Goal: Task Accomplishment & Management: Manage account settings

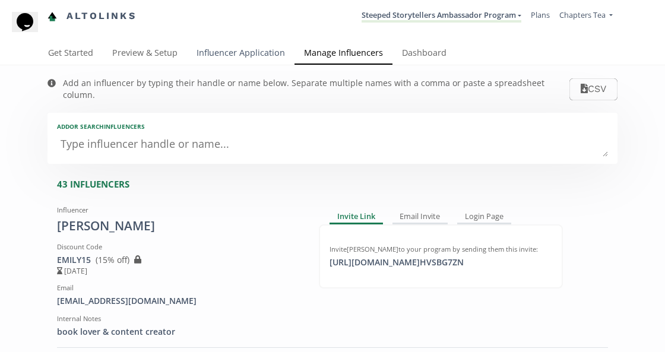
click at [252, 48] on link "Influencer Application" at bounding box center [240, 54] width 107 height 24
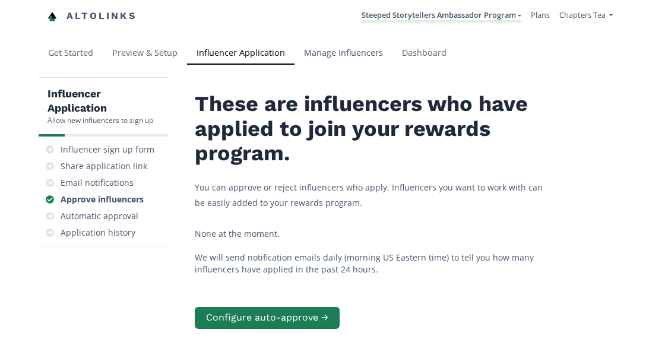
click at [343, 56] on link "Manage Influencers" at bounding box center [344, 54] width 98 height 24
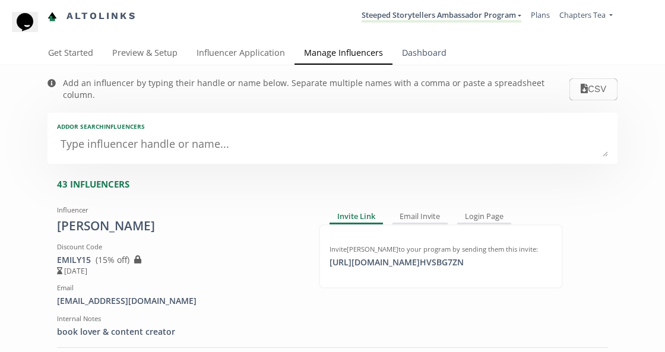
click at [423, 54] on link "Dashboard" at bounding box center [425, 54] width 64 height 24
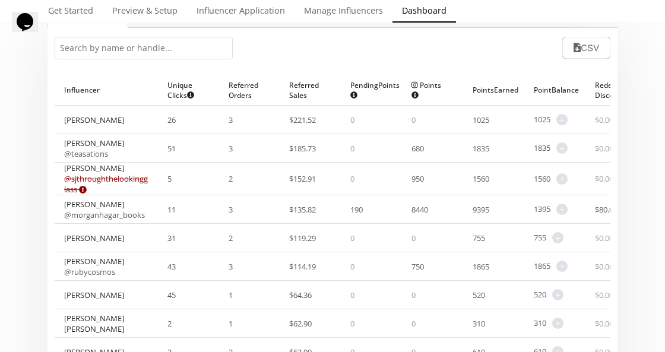
scroll to position [83, 0]
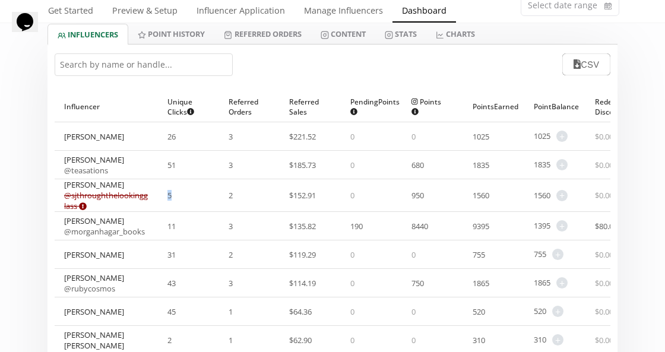
drag, startPoint x: 154, startPoint y: 195, endPoint x: 140, endPoint y: 194, distance: 13.7
click at [158, 195] on div "5" at bounding box center [188, 195] width 61 height 32
click at [170, 201] on div "5" at bounding box center [188, 195] width 61 height 32
drag, startPoint x: 192, startPoint y: 196, endPoint x: 230, endPoint y: 194, distance: 37.5
click at [230, 194] on div "Sara @ sjthroughthelookingglass Expired or disconnected. Please ask influencer …" at bounding box center [350, 195] width 591 height 33
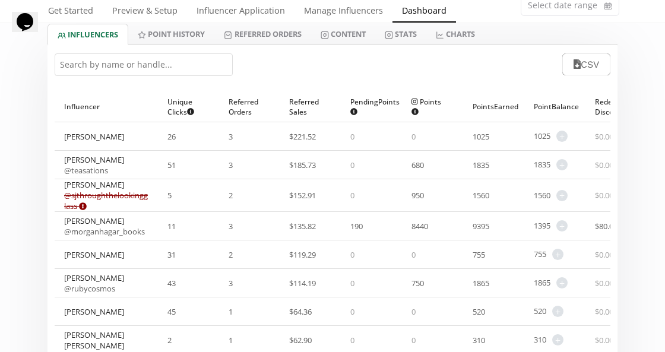
click at [230, 198] on div "2" at bounding box center [249, 195] width 61 height 32
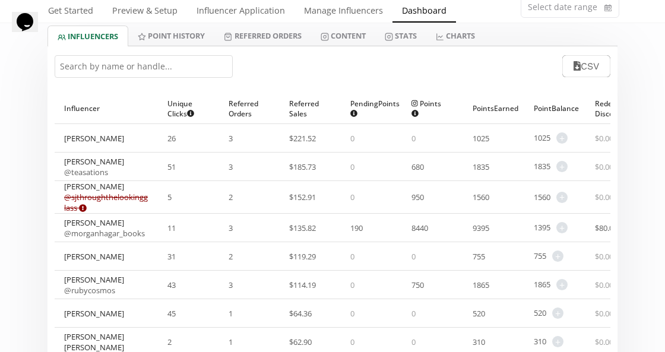
scroll to position [81, 0]
drag, startPoint x: 560, startPoint y: 228, endPoint x: 586, endPoint y: 226, distance: 26.2
click at [586, 226] on div "$ 80.00" at bounding box center [616, 228] width 61 height 28
drag, startPoint x: 121, startPoint y: 238, endPoint x: 58, endPoint y: 228, distance: 64.2
click at [58, 228] on div "Morgan Hagar @ morganhagar_books" at bounding box center [106, 228] width 103 height 28
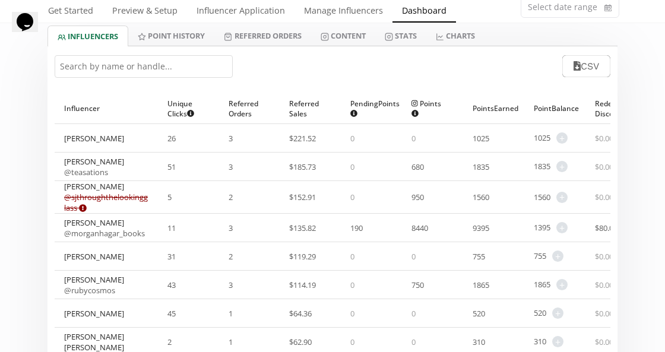
click at [59, 222] on div "Morgan Hagar @ morganhagar_books" at bounding box center [106, 228] width 103 height 28
drag, startPoint x: 61, startPoint y: 216, endPoint x: 93, endPoint y: 233, distance: 36.1
click at [93, 233] on div "Morgan Hagar @ morganhagar_books" at bounding box center [106, 228] width 103 height 28
drag, startPoint x: 560, startPoint y: 228, endPoint x: 587, endPoint y: 227, distance: 26.7
click at [587, 227] on div "$ 80.00" at bounding box center [616, 228] width 61 height 28
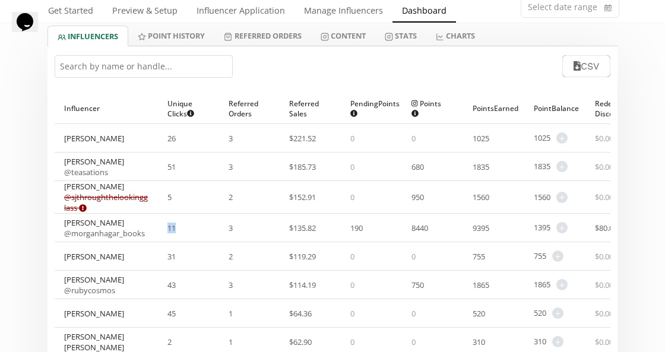
drag, startPoint x: 157, startPoint y: 227, endPoint x: 146, endPoint y: 227, distance: 11.3
click at [158, 227] on div "11" at bounding box center [188, 228] width 61 height 28
drag, startPoint x: 142, startPoint y: 227, endPoint x: 157, endPoint y: 227, distance: 15.4
click at [158, 227] on div "11" at bounding box center [188, 228] width 61 height 28
drag, startPoint x: 217, startPoint y: 100, endPoint x: 138, endPoint y: 109, distance: 80.0
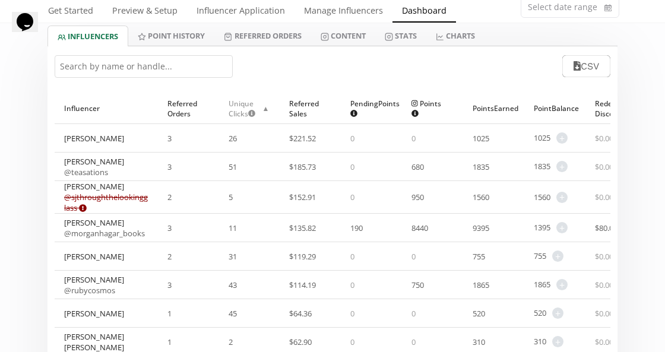
click at [138, 109] on div "Influencer ▲ Referred Orders ▲ Unique Clicks Does not count clicks from bots. M…" at bounding box center [350, 108] width 591 height 31
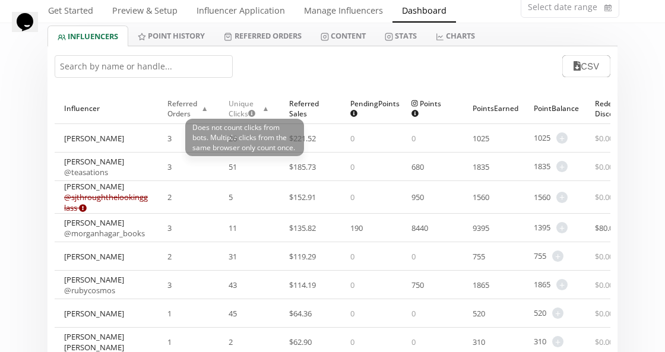
drag, startPoint x: 153, startPoint y: 108, endPoint x: 210, endPoint y: 106, distance: 57.6
click at [210, 106] on div "Influencer ▲ Referred Orders ▲ Unique Clicks Does not count clicks from bots. M…" at bounding box center [350, 108] width 591 height 31
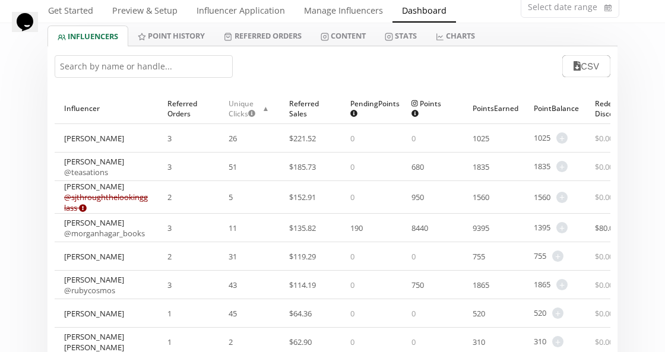
click at [243, 95] on div "Unique Clicks Does not count clicks from bots. Multiple clicks from the same br…" at bounding box center [250, 108] width 42 height 30
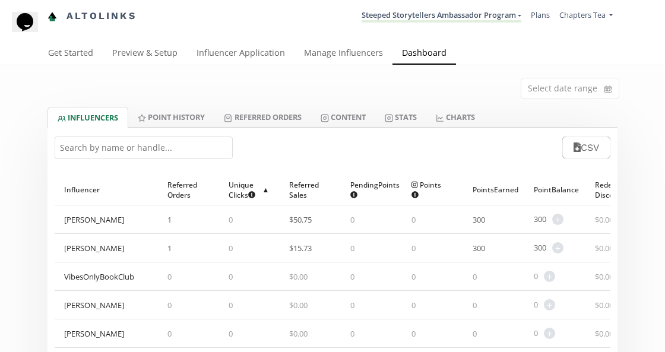
scroll to position [0, 0]
click at [76, 185] on div "Influencer ▲" at bounding box center [106, 190] width 84 height 30
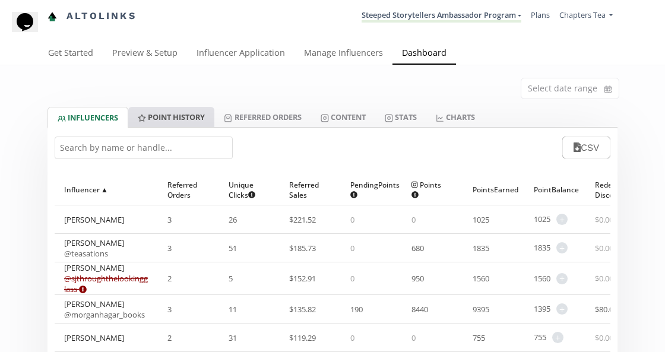
click at [184, 116] on link "Point HISTORY" at bounding box center [171, 117] width 86 height 20
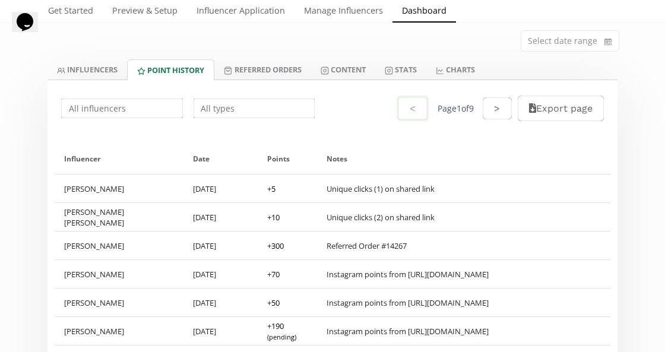
scroll to position [34, 0]
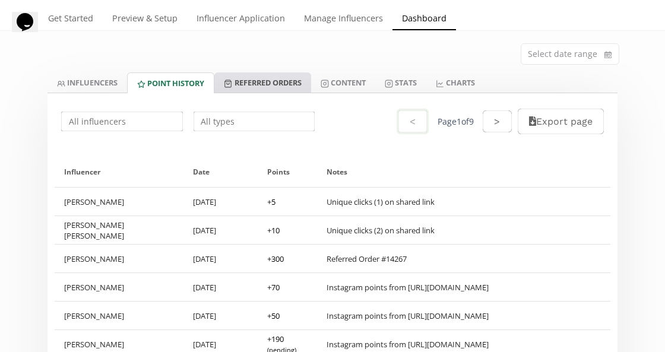
click at [274, 85] on link "Referred Orders" at bounding box center [262, 82] width 96 height 20
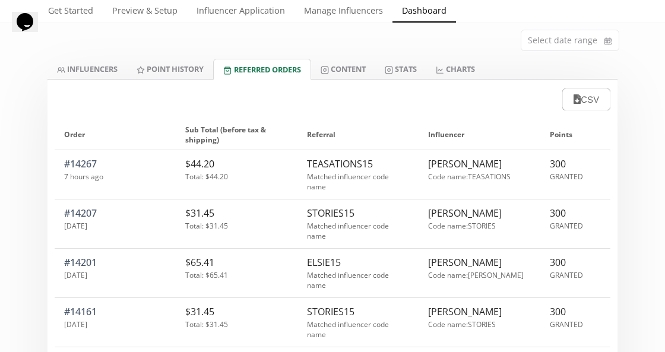
scroll to position [56, 0]
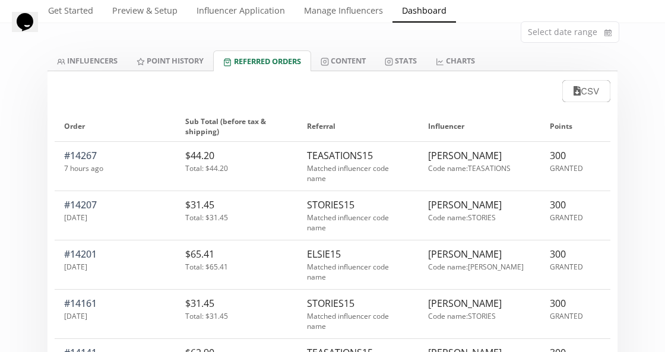
drag, startPoint x: 499, startPoint y: 154, endPoint x: 416, endPoint y: 155, distance: 83.1
click at [416, 155] on div "#14267 7 hours ago $44.20 Total: $44.20 TEASATIONS15 Matched influencer code na…" at bounding box center [333, 166] width 556 height 49
click at [377, 156] on div "TEASATIONS15" at bounding box center [358, 155] width 102 height 13
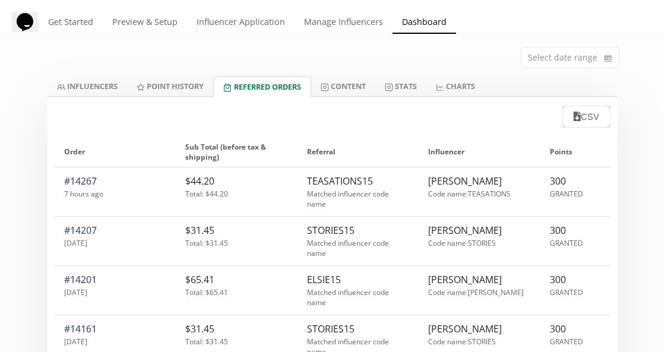
scroll to position [9, 0]
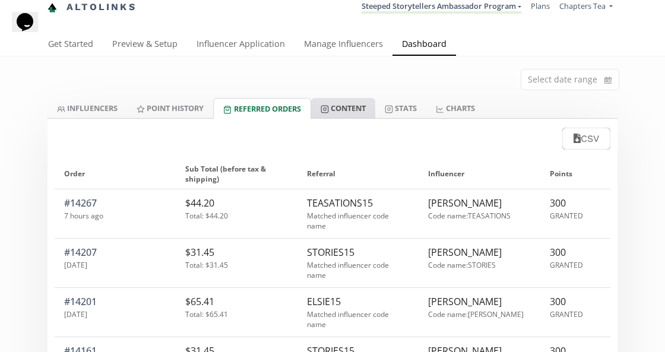
click at [365, 111] on link "Content" at bounding box center [343, 108] width 64 height 20
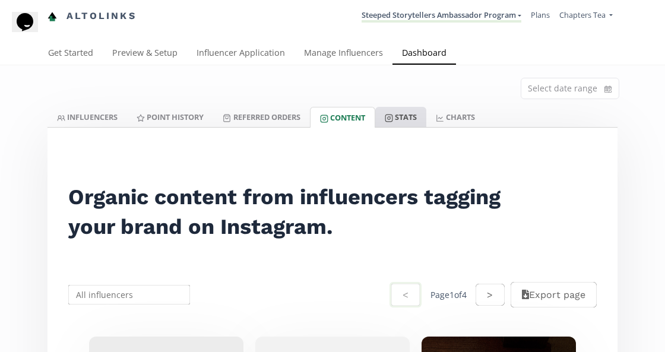
click at [410, 116] on link "Stats" at bounding box center [400, 117] width 51 height 20
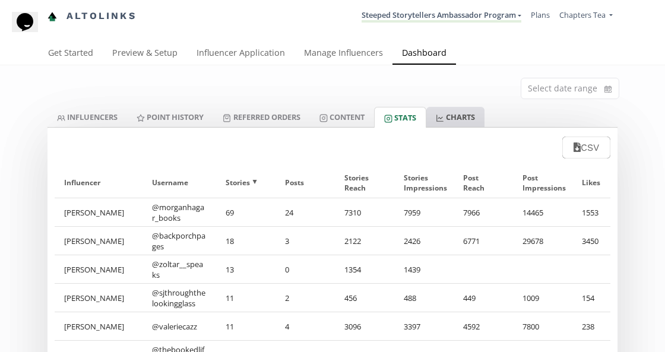
click at [469, 119] on link "CHARTS" at bounding box center [455, 117] width 58 height 20
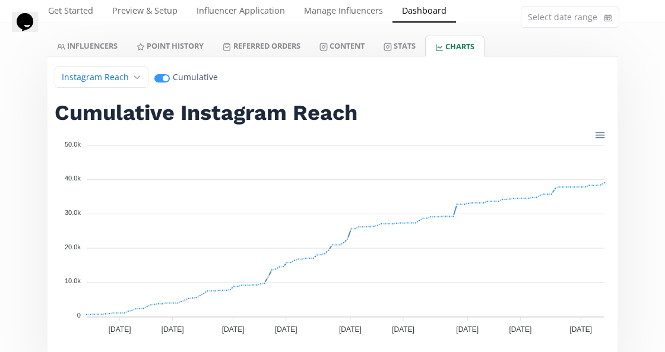
scroll to position [68, 0]
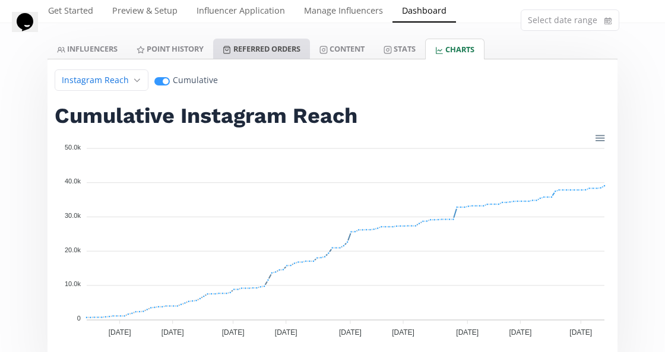
click at [257, 45] on link "Referred Orders" at bounding box center [261, 49] width 96 height 20
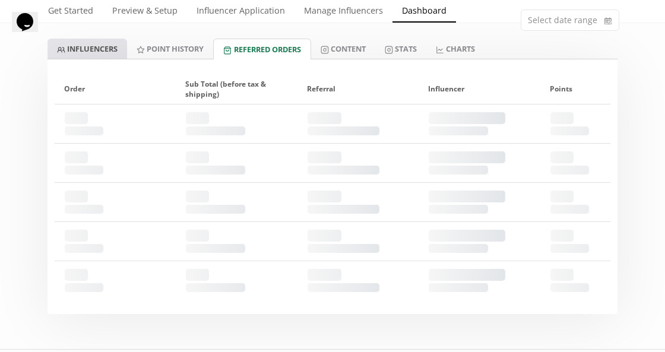
click at [98, 46] on link "INFLUENCERS" at bounding box center [88, 49] width 80 height 20
